Goal: Task Accomplishment & Management: Use online tool/utility

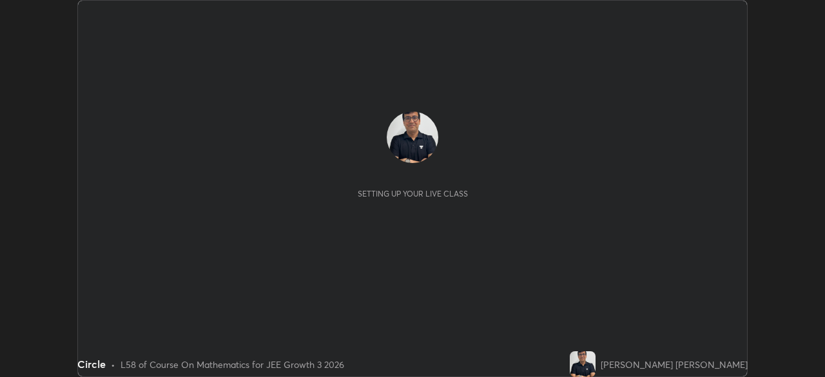
scroll to position [377, 824]
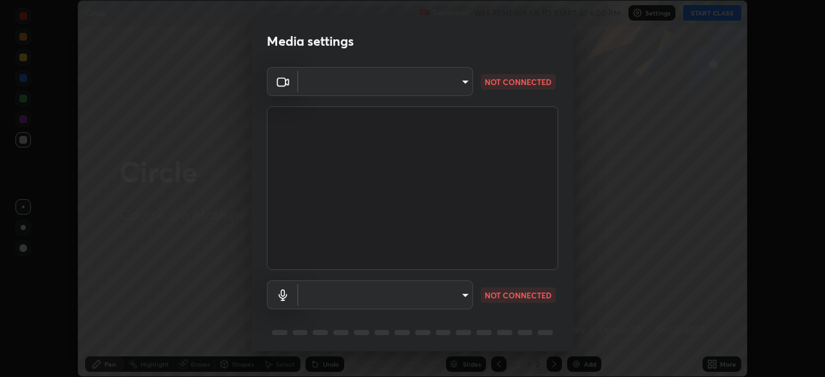
type input "fd1e0e9fb6796a04ad4a99ead98f311cbd7020853df89eb6f401102021a4f159"
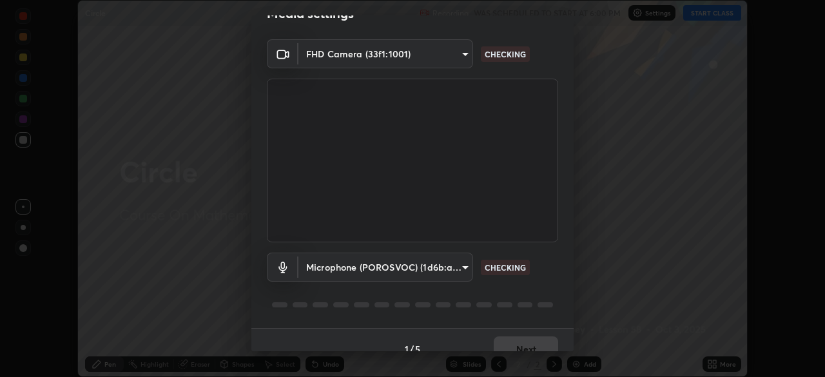
scroll to position [46, 0]
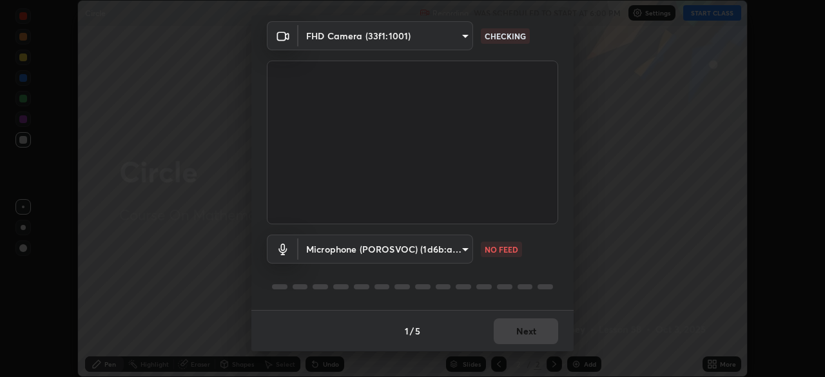
click at [339, 252] on body "Erase all Circle Recording WAS SCHEDULED TO START AT 6:00 PM Settings START CLA…" at bounding box center [412, 188] width 825 height 377
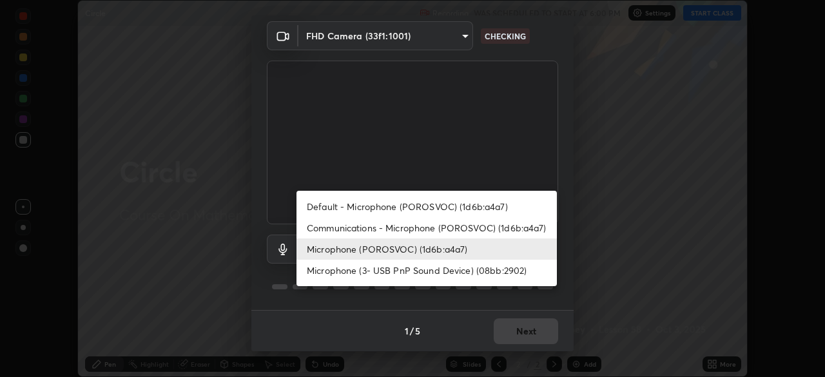
click at [331, 246] on li "Microphone (POROSVOC) (1d6b:a4a7)" at bounding box center [426, 248] width 260 height 21
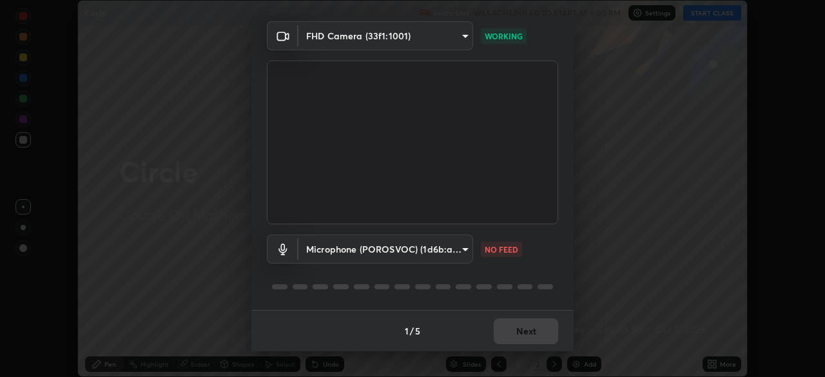
click at [338, 246] on body "Erase all Circle Recording WAS SCHEDULED TO START AT 6:00 PM Settings START CLA…" at bounding box center [412, 188] width 825 height 377
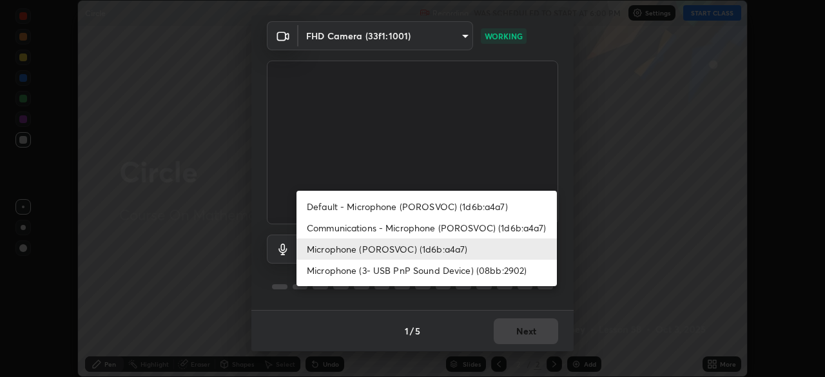
click at [328, 204] on li "Default - Microphone (POROSVOC) (1d6b:a4a7)" at bounding box center [426, 206] width 260 height 21
type input "default"
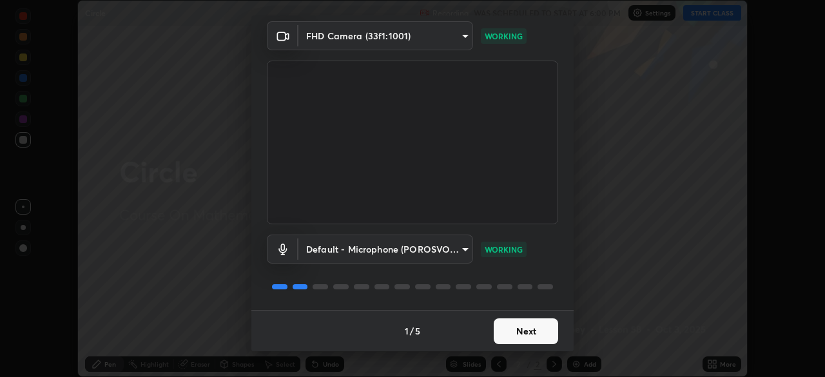
click at [518, 329] on button "Next" at bounding box center [526, 331] width 64 height 26
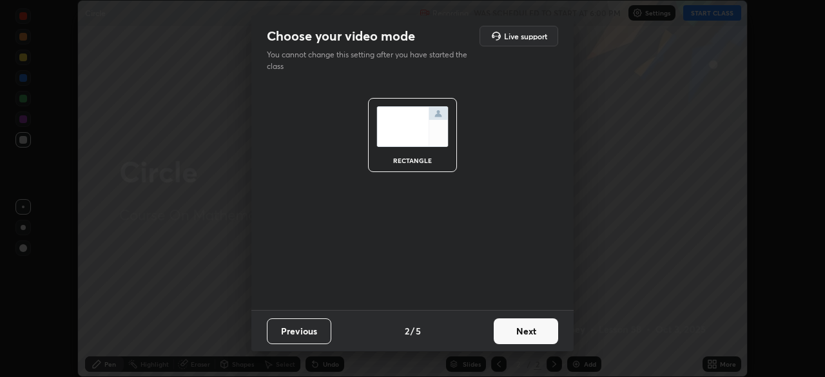
click at [521, 332] on button "Next" at bounding box center [526, 331] width 64 height 26
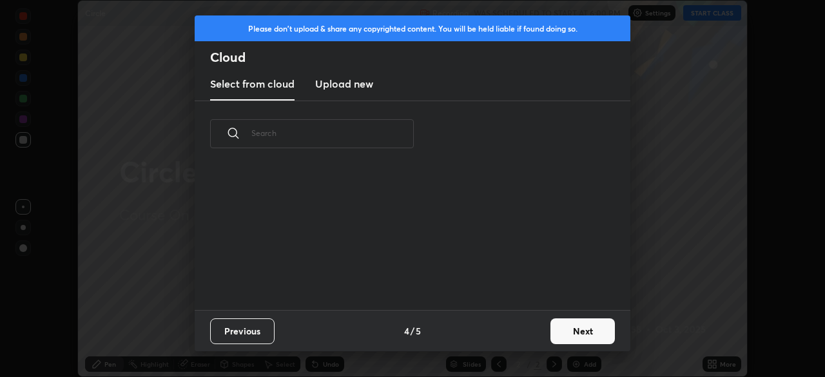
click at [528, 332] on div "Previous 4 / 5 Next" at bounding box center [413, 330] width 436 height 41
click at [530, 336] on div "Previous 4 / 5 Next" at bounding box center [413, 330] width 436 height 41
click at [588, 336] on button "Next" at bounding box center [582, 331] width 64 height 26
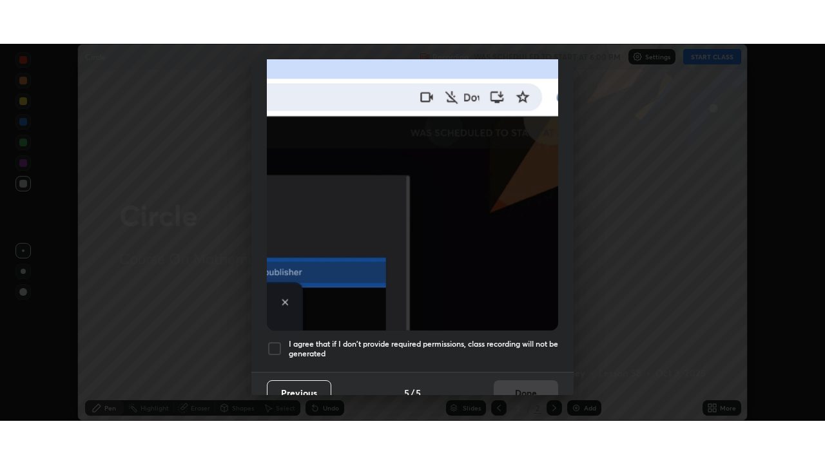
scroll to position [309, 0]
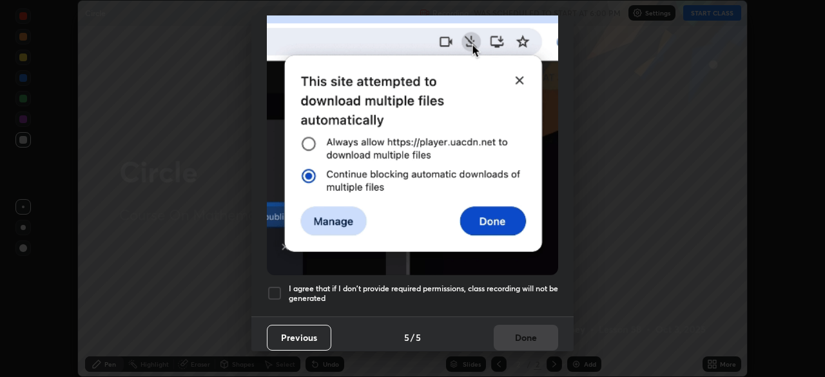
click at [273, 285] on div at bounding box center [274, 292] width 15 height 15
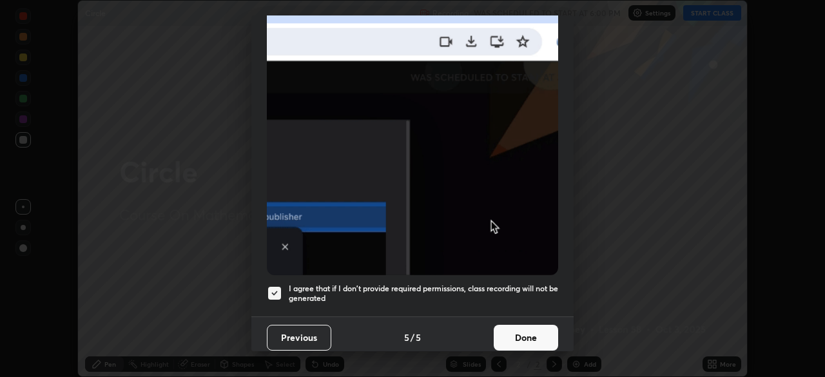
click at [521, 329] on button "Done" at bounding box center [526, 338] width 64 height 26
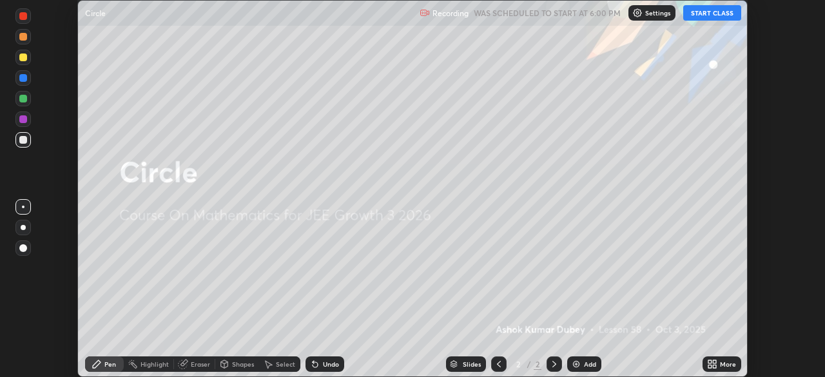
click at [700, 14] on button "START CLASS" at bounding box center [712, 12] width 58 height 15
click at [729, 365] on div "More" at bounding box center [728, 364] width 16 height 6
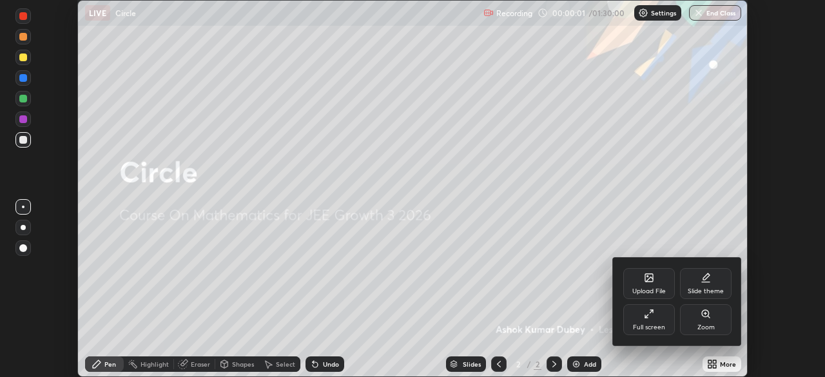
click at [647, 326] on div "Full screen" at bounding box center [649, 327] width 32 height 6
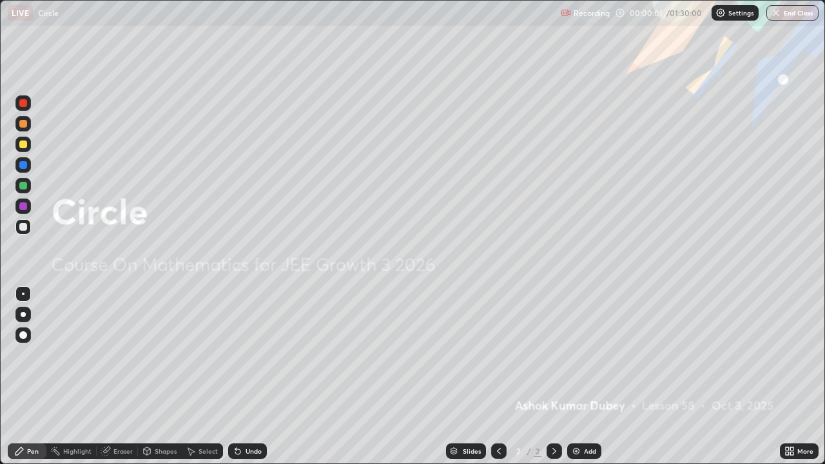
scroll to position [464, 825]
click at [573, 376] on img at bounding box center [576, 451] width 10 height 10
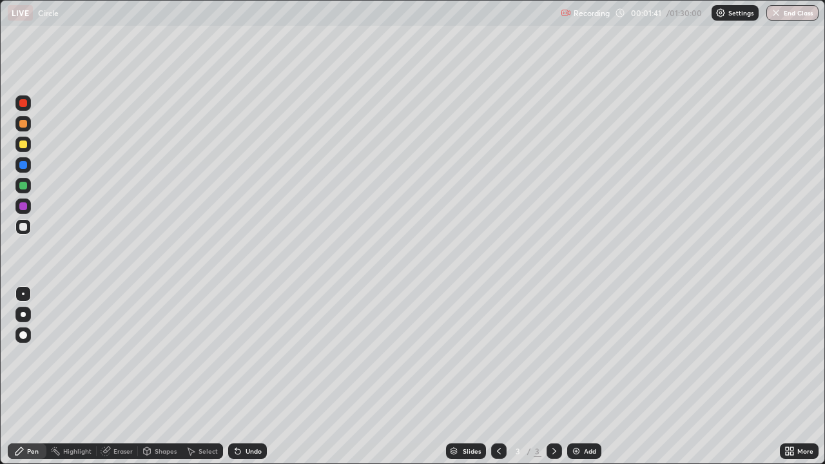
click at [23, 144] on div at bounding box center [23, 144] width 8 height 8
click at [21, 164] on div at bounding box center [23, 165] width 8 height 8
click at [23, 142] on div at bounding box center [23, 144] width 8 height 8
click at [21, 226] on div at bounding box center [23, 227] width 8 height 8
click at [25, 100] on div at bounding box center [23, 103] width 8 height 8
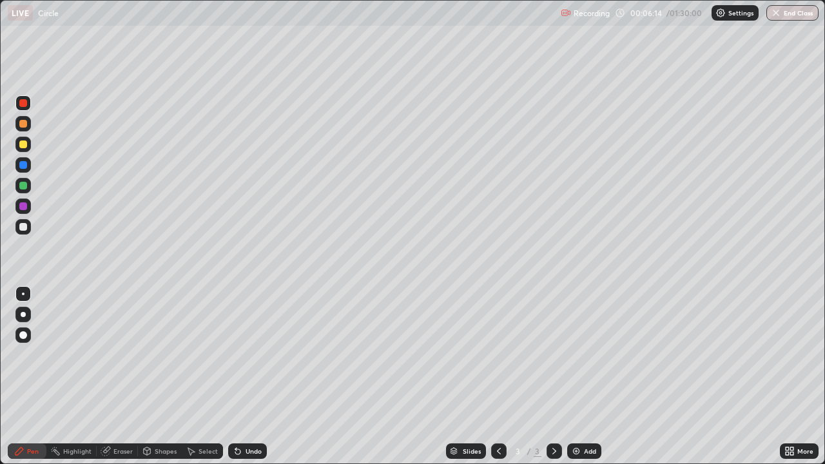
click at [22, 205] on div at bounding box center [23, 206] width 8 height 8
click at [24, 143] on div at bounding box center [23, 144] width 8 height 8
click at [575, 376] on img at bounding box center [576, 451] width 10 height 10
click at [124, 376] on div "Eraser" at bounding box center [122, 451] width 19 height 6
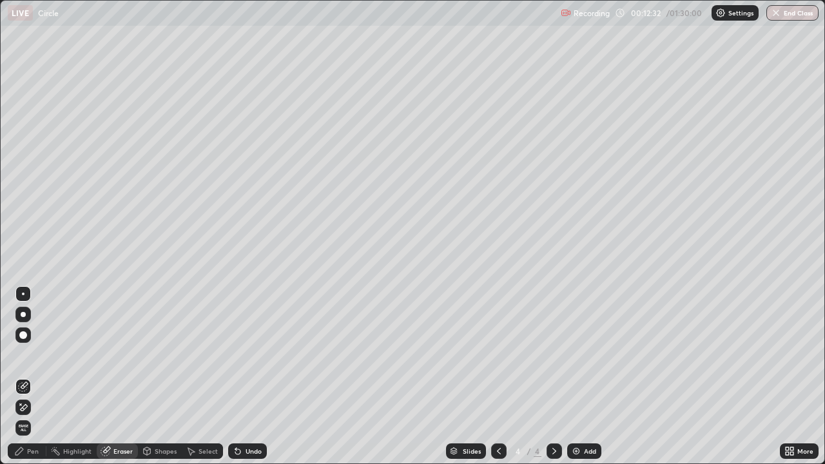
click at [30, 376] on div "Pen" at bounding box center [33, 451] width 12 height 6
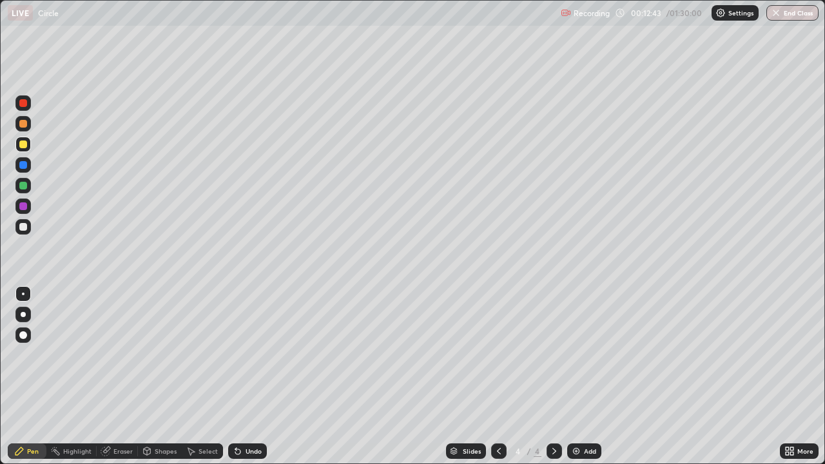
click at [120, 376] on div "Eraser" at bounding box center [122, 451] width 19 height 6
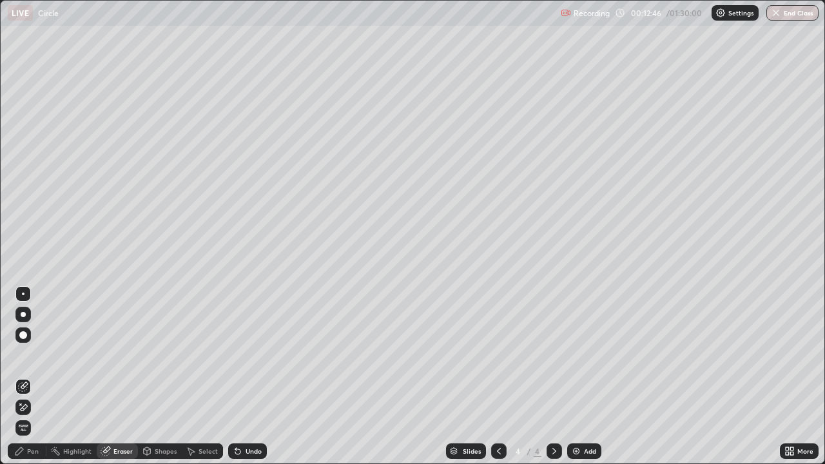
click at [32, 376] on div "Pen" at bounding box center [33, 451] width 12 height 6
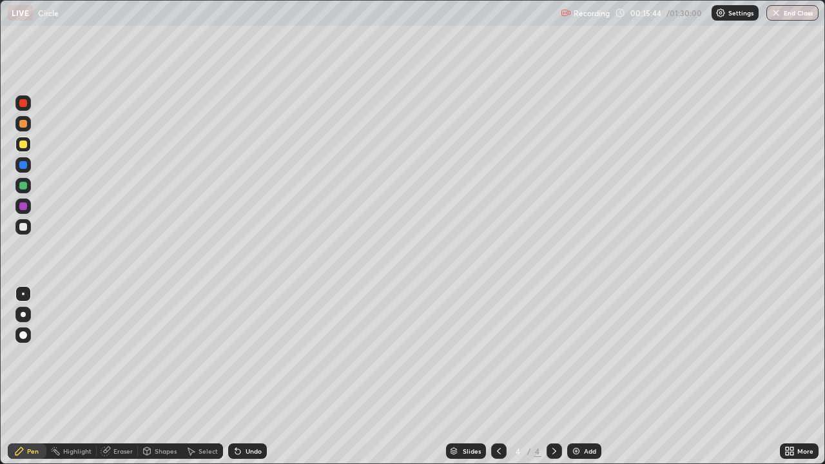
click at [553, 376] on icon at bounding box center [554, 451] width 10 height 10
click at [574, 376] on img at bounding box center [576, 451] width 10 height 10
click at [24, 187] on div at bounding box center [23, 186] width 8 height 8
click at [22, 141] on div at bounding box center [23, 144] width 8 height 8
click at [557, 376] on icon at bounding box center [554, 451] width 10 height 10
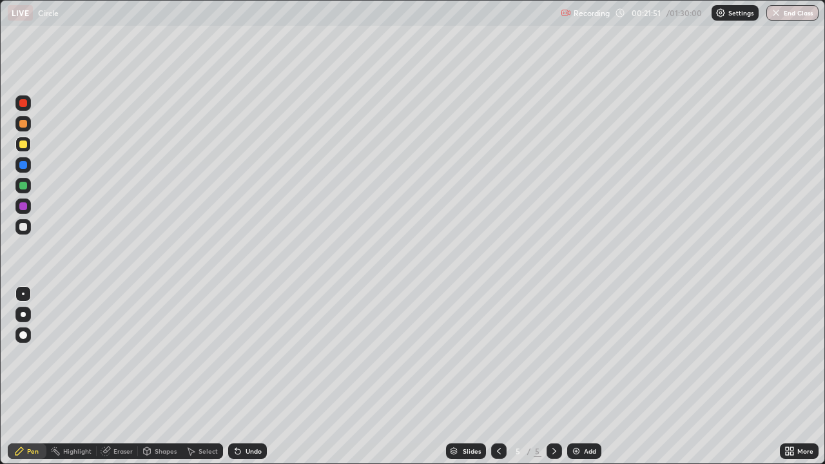
click at [576, 376] on img at bounding box center [576, 451] width 10 height 10
click at [553, 376] on icon at bounding box center [554, 451] width 10 height 10
click at [573, 376] on img at bounding box center [576, 451] width 10 height 10
click at [24, 185] on div at bounding box center [23, 186] width 8 height 8
click at [553, 376] on icon at bounding box center [554, 451] width 10 height 10
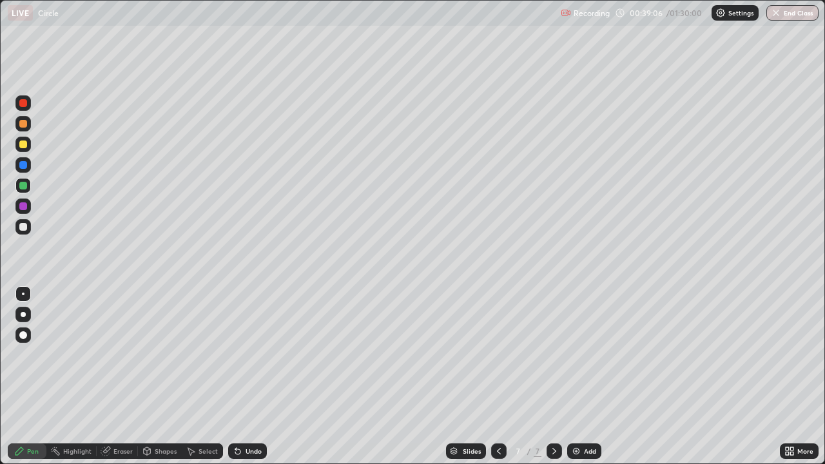
click at [573, 376] on img at bounding box center [576, 451] width 10 height 10
click at [24, 225] on div at bounding box center [23, 227] width 8 height 8
click at [122, 376] on div "Eraser" at bounding box center [122, 451] width 19 height 6
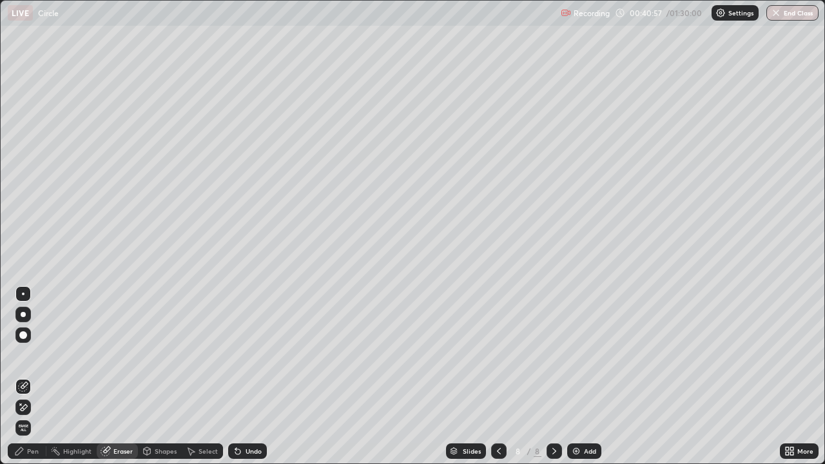
click at [35, 376] on div "Pen" at bounding box center [33, 451] width 12 height 6
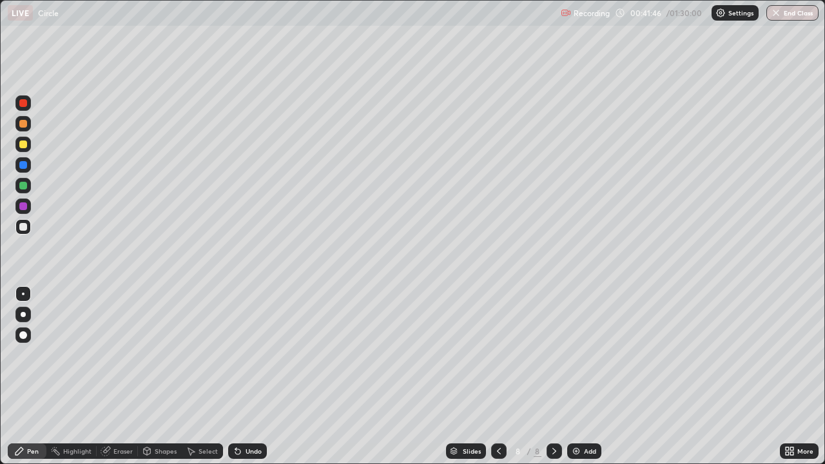
click at [190, 376] on div "Select" at bounding box center [202, 451] width 41 height 26
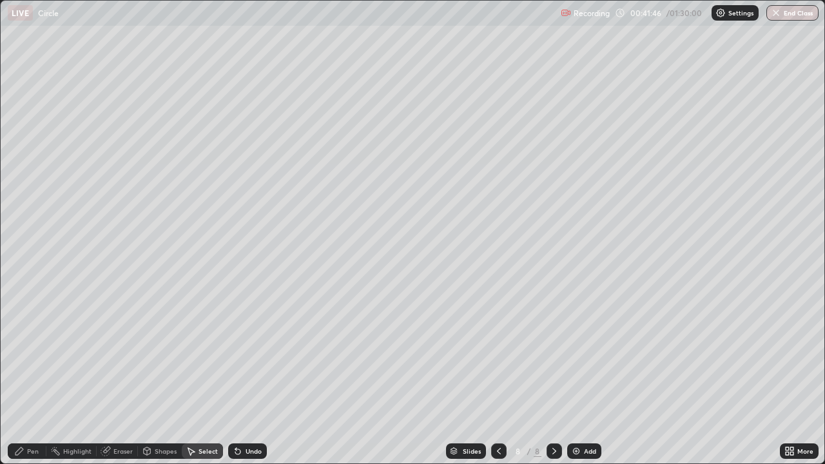
click at [193, 376] on div "0 ° Undo Copy Duplicate Duplicate to new slide Delete" at bounding box center [412, 232] width 823 height 463
click at [195, 376] on div "0 ° Undo Copy Duplicate Duplicate to new slide Delete" at bounding box center [412, 232] width 823 height 463
click at [206, 376] on div "0 ° Undo Copy Duplicate Duplicate to new slide Delete" at bounding box center [412, 232] width 823 height 463
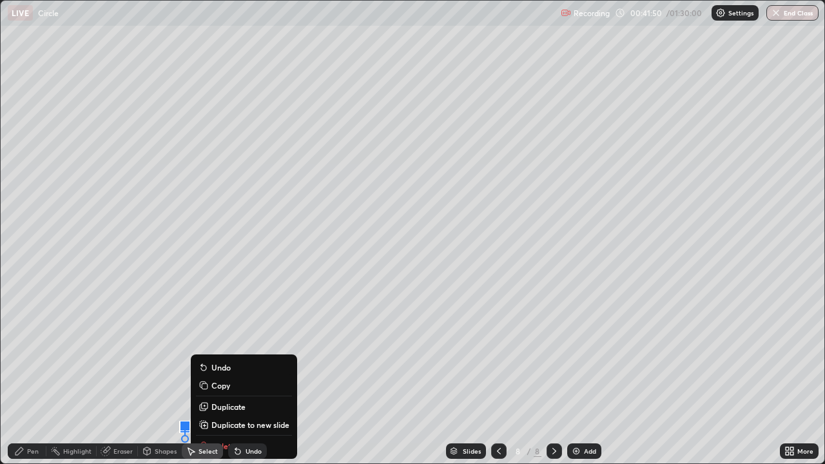
click at [30, 376] on div "Pen" at bounding box center [33, 451] width 12 height 6
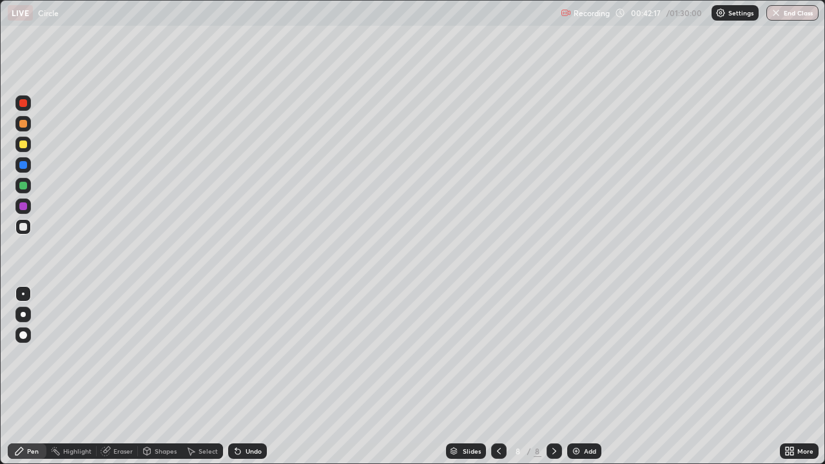
click at [23, 144] on div at bounding box center [23, 144] width 8 height 8
click at [550, 376] on div at bounding box center [553, 450] width 15 height 15
click at [576, 376] on img at bounding box center [576, 451] width 10 height 10
click at [23, 227] on div at bounding box center [23, 227] width 8 height 8
click at [553, 376] on icon at bounding box center [554, 451] width 10 height 10
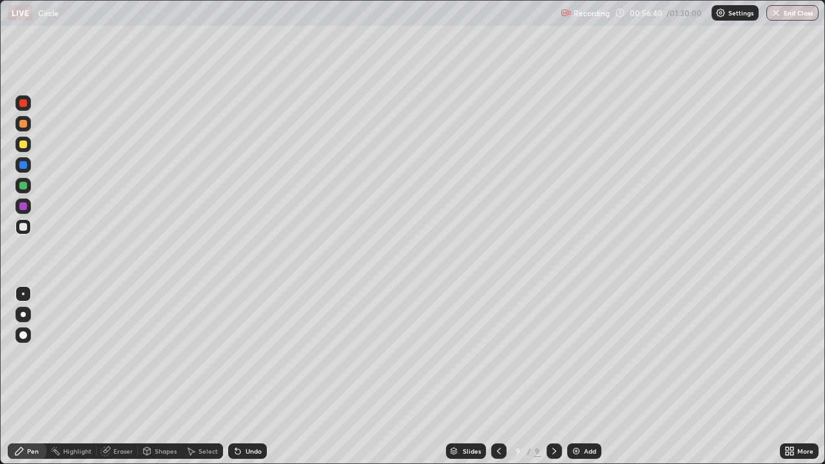
click at [574, 376] on img at bounding box center [576, 451] width 10 height 10
click at [24, 144] on div at bounding box center [23, 144] width 8 height 8
click at [23, 186] on div at bounding box center [23, 186] width 8 height 8
click at [497, 376] on icon at bounding box center [498, 451] width 10 height 10
click at [553, 376] on icon at bounding box center [554, 451] width 10 height 10
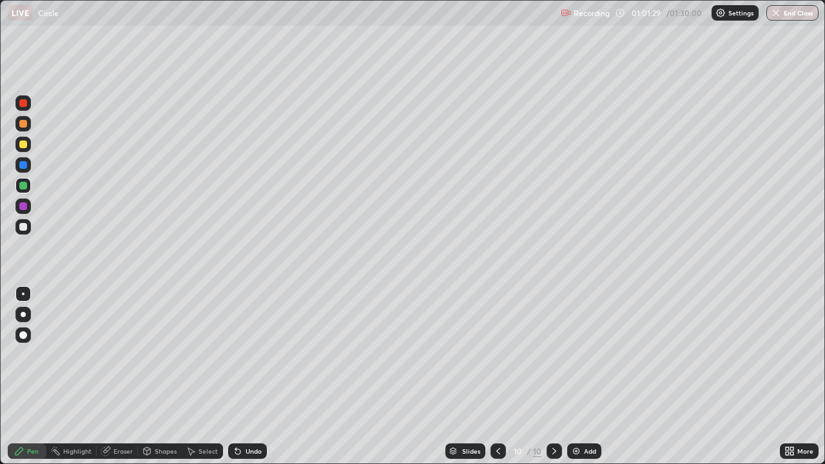
click at [558, 376] on div at bounding box center [553, 450] width 15 height 15
click at [578, 376] on img at bounding box center [576, 451] width 10 height 10
click at [21, 142] on div at bounding box center [23, 144] width 8 height 8
click at [117, 376] on div "Eraser" at bounding box center [122, 451] width 19 height 6
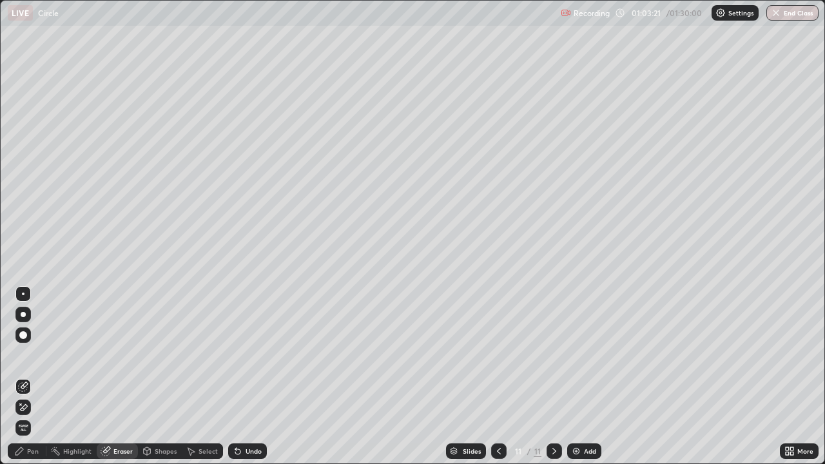
click at [34, 376] on div "Pen" at bounding box center [33, 451] width 12 height 6
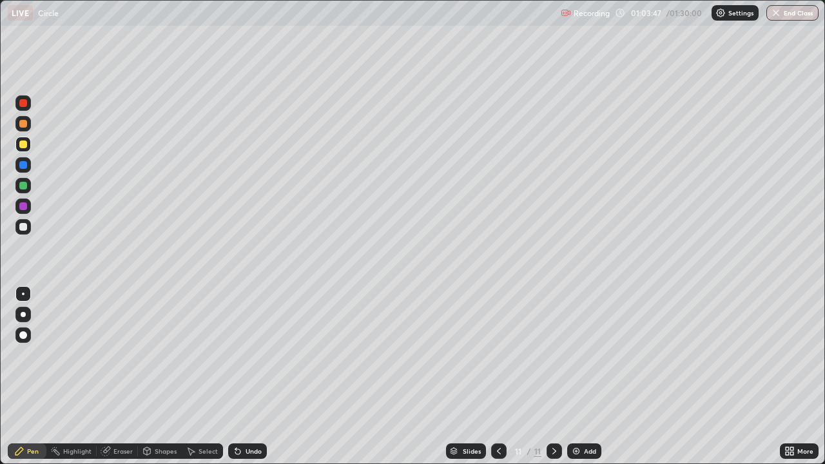
click at [24, 185] on div at bounding box center [23, 186] width 8 height 8
click at [24, 224] on div at bounding box center [23, 227] width 8 height 8
click at [21, 101] on div at bounding box center [23, 103] width 8 height 8
click at [26, 224] on div at bounding box center [23, 227] width 8 height 8
click at [609, 369] on button "Undo" at bounding box center [625, 373] width 37 height 15
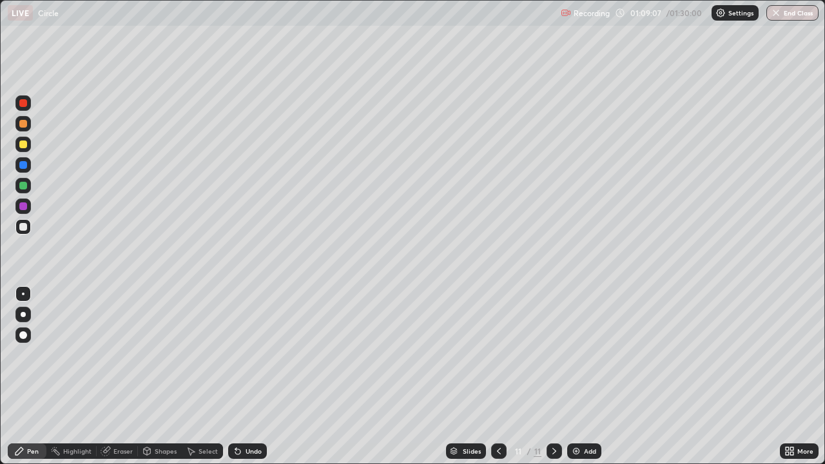
click at [553, 376] on icon at bounding box center [554, 451] width 10 height 10
click at [572, 376] on img at bounding box center [576, 451] width 10 height 10
click at [491, 376] on div at bounding box center [498, 450] width 15 height 15
click at [552, 376] on icon at bounding box center [554, 451] width 4 height 6
click at [554, 376] on icon at bounding box center [554, 451] width 10 height 10
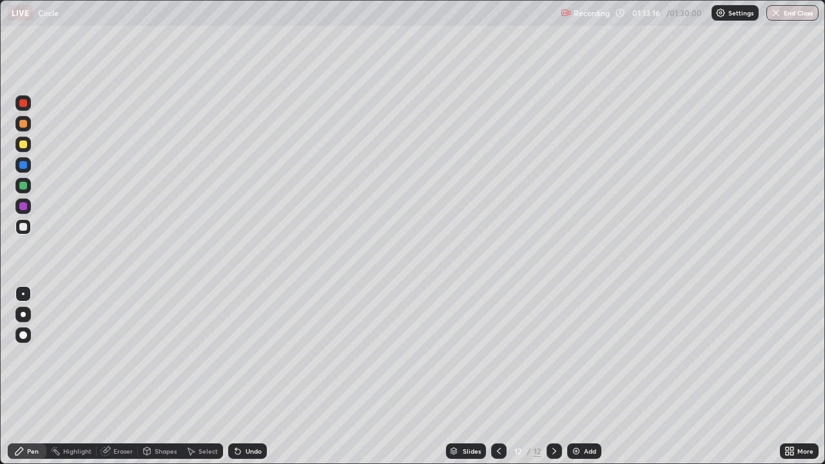
click at [575, 376] on img at bounding box center [576, 451] width 10 height 10
click at [23, 145] on div at bounding box center [23, 144] width 8 height 8
click at [20, 227] on div at bounding box center [23, 227] width 8 height 8
click at [121, 376] on div "Eraser" at bounding box center [122, 451] width 19 height 6
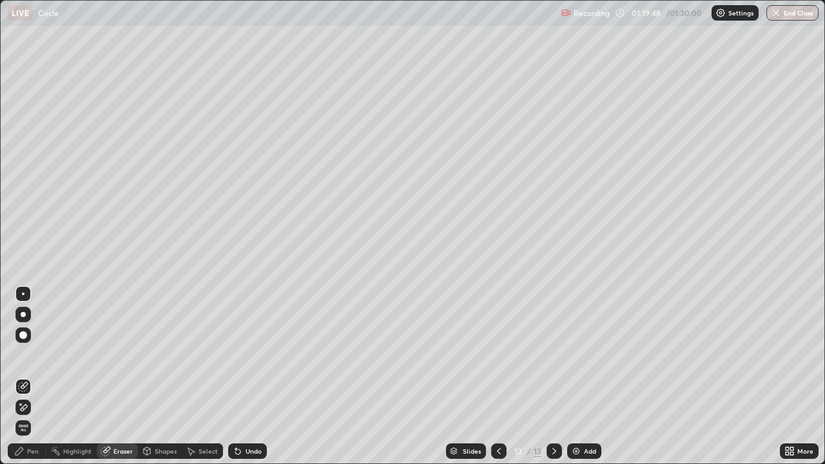
click at [30, 376] on div "Pen" at bounding box center [27, 450] width 39 height 15
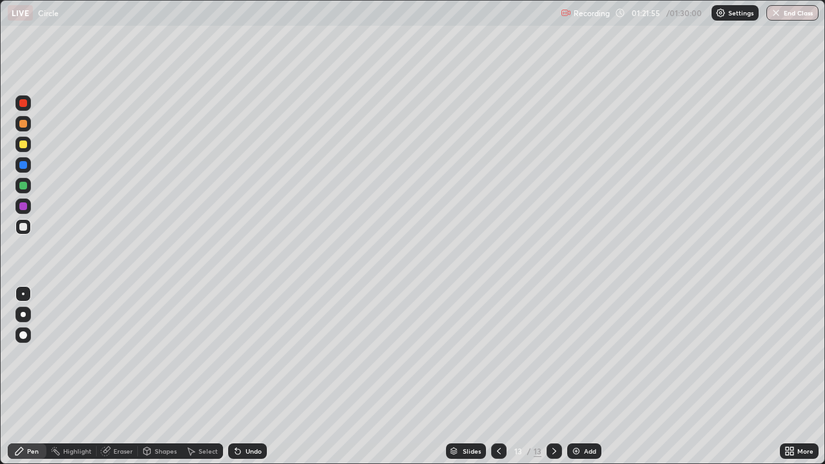
click at [555, 376] on icon at bounding box center [554, 451] width 10 height 10
click at [574, 376] on img at bounding box center [576, 451] width 10 height 10
click at [22, 186] on div at bounding box center [23, 186] width 8 height 8
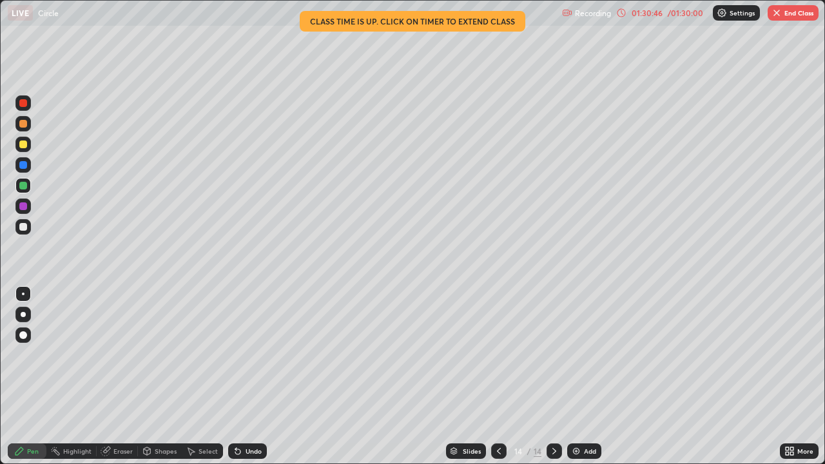
click at [803, 14] on button "End Class" at bounding box center [792, 12] width 51 height 15
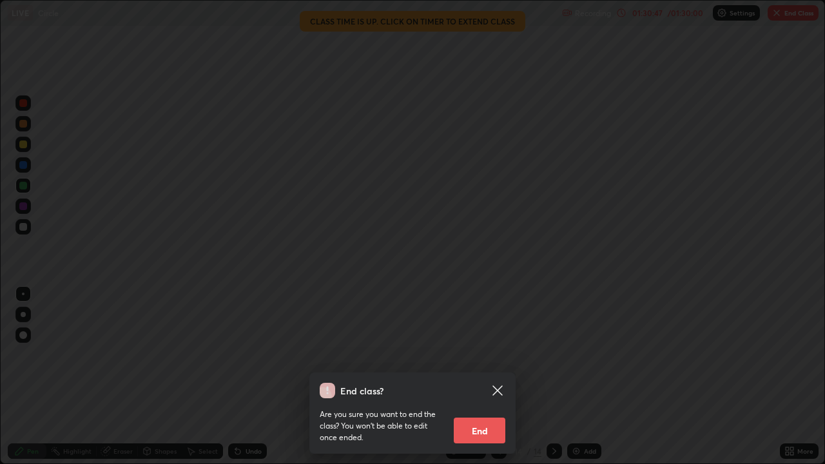
click at [485, 376] on button "End" at bounding box center [480, 431] width 52 height 26
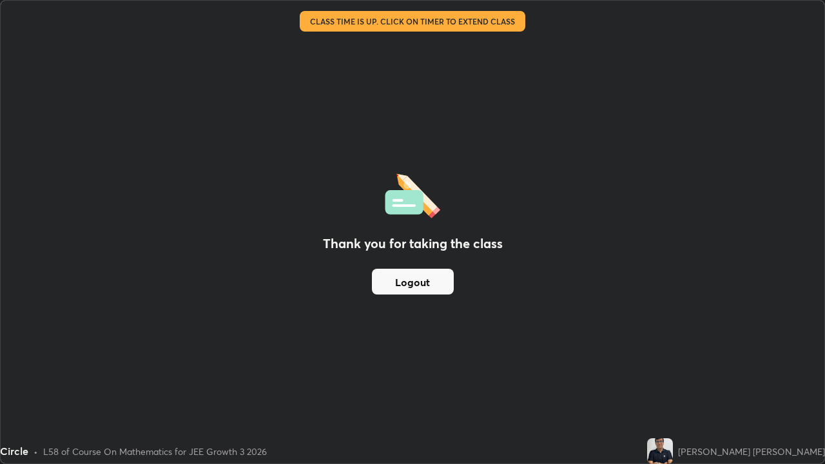
click at [412, 281] on button "Logout" at bounding box center [413, 282] width 82 height 26
